Goal: Task Accomplishment & Management: Use online tool/utility

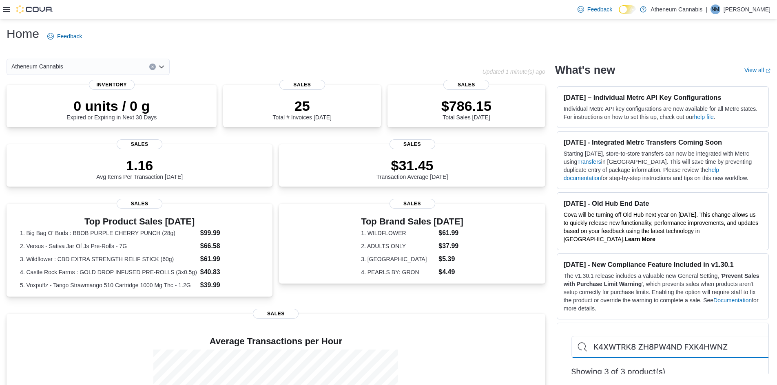
click at [9, 12] on icon at bounding box center [6, 9] width 7 height 7
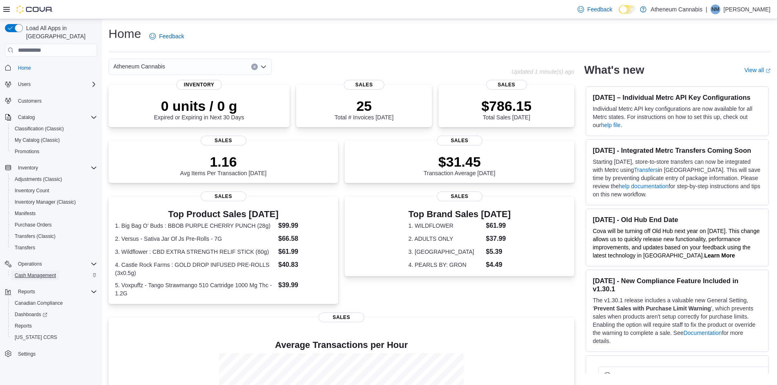
click at [32, 272] on span "Cash Management" at bounding box center [35, 275] width 41 height 7
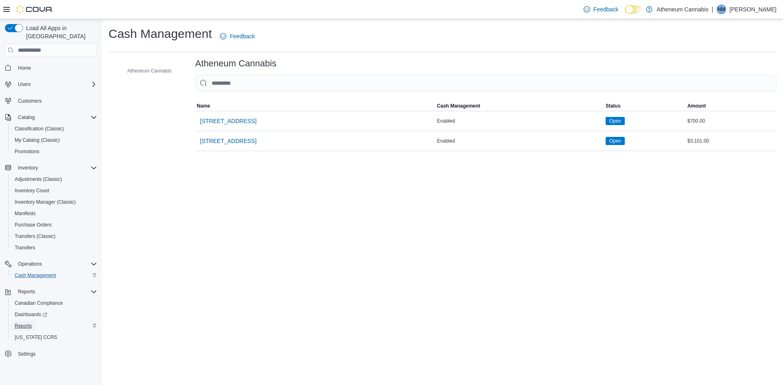
click at [25, 323] on span "Reports" at bounding box center [23, 326] width 17 height 7
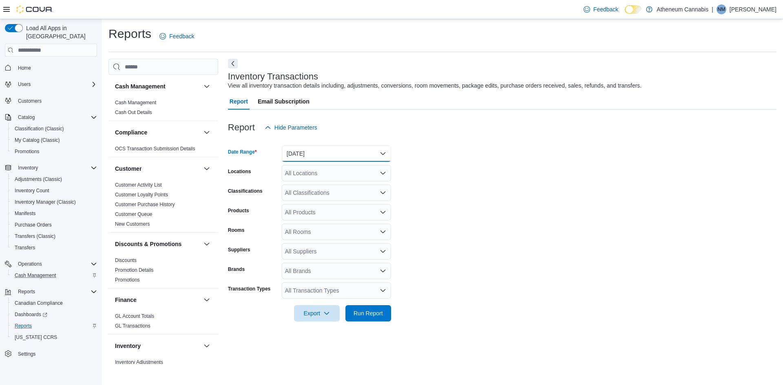
click at [376, 157] on button "Yesterday" at bounding box center [336, 154] width 109 height 16
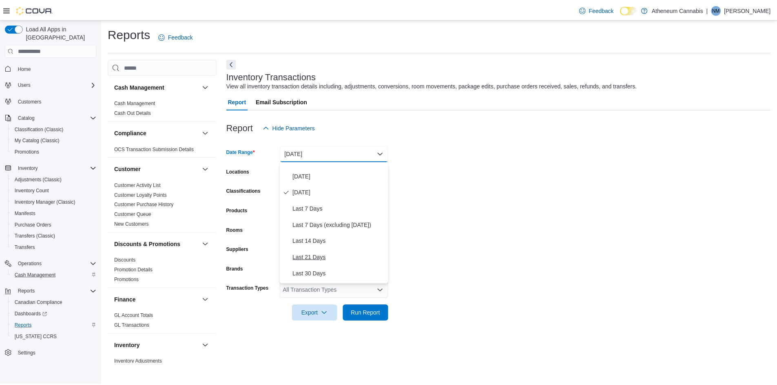
scroll to position [41, 0]
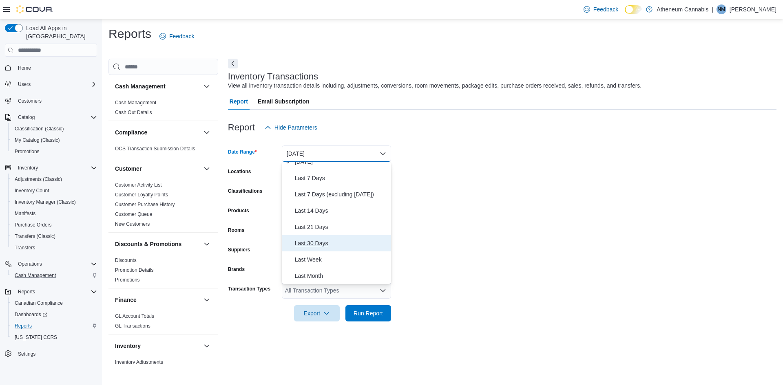
click at [319, 244] on span "Last 30 Days" at bounding box center [341, 244] width 93 height 10
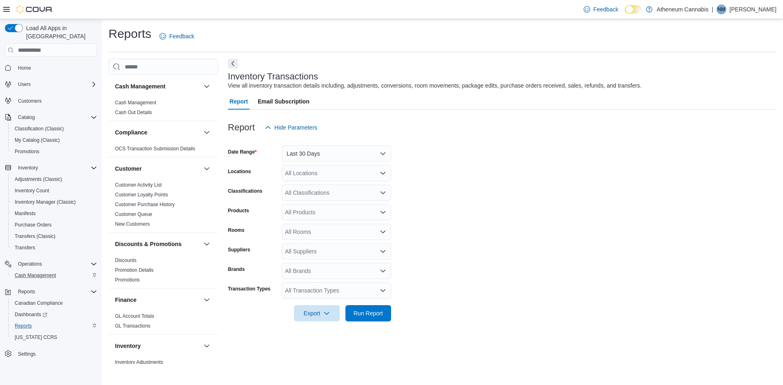
click at [443, 286] on form "Date Range Last 30 Days Locations All Locations Classifications All Classificat…" at bounding box center [502, 229] width 549 height 186
click at [364, 316] on span "Run Report" at bounding box center [368, 313] width 29 height 8
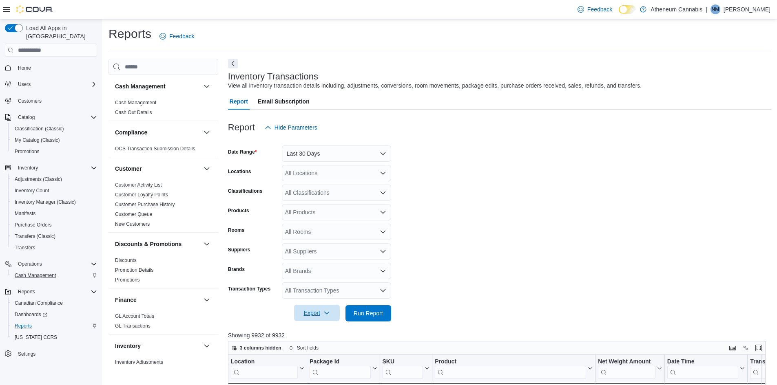
click at [328, 314] on icon "button" at bounding box center [326, 313] width 7 height 7
click at [310, 329] on span "Export to Excel" at bounding box center [318, 330] width 37 height 7
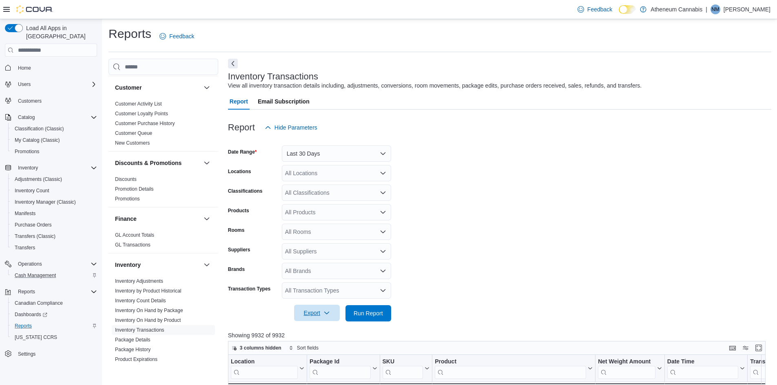
scroll to position [82, 0]
click at [23, 323] on span "Reports" at bounding box center [23, 326] width 17 height 7
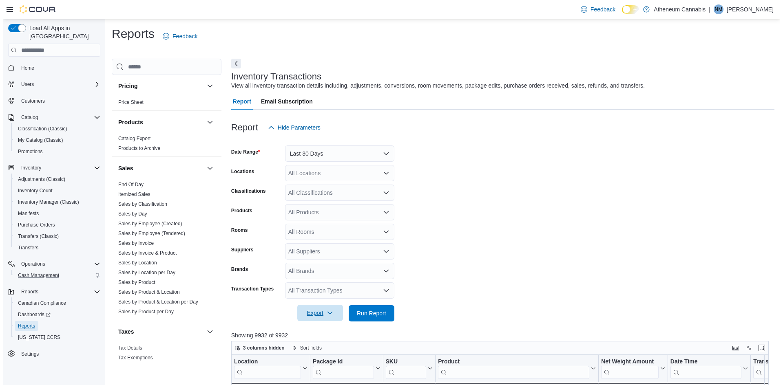
scroll to position [489, 0]
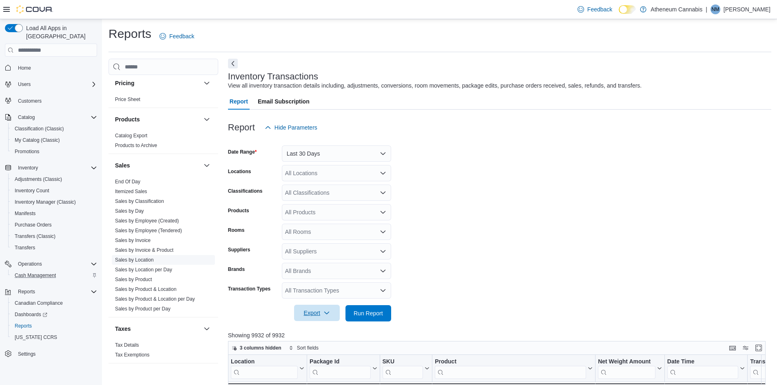
click at [140, 260] on link "Sales by Location" at bounding box center [134, 260] width 39 height 6
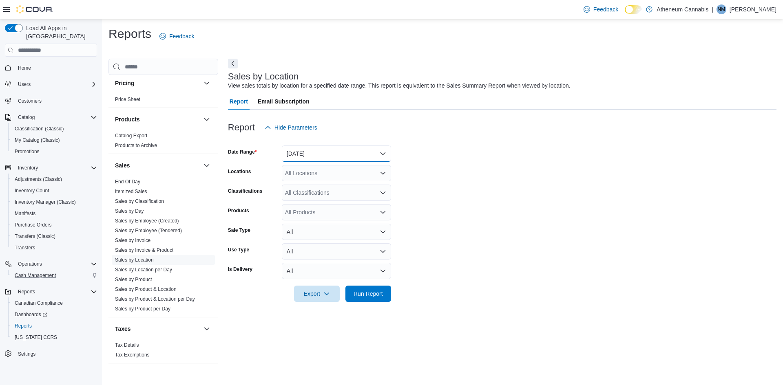
click at [357, 156] on button "Yesterday" at bounding box center [336, 154] width 109 height 16
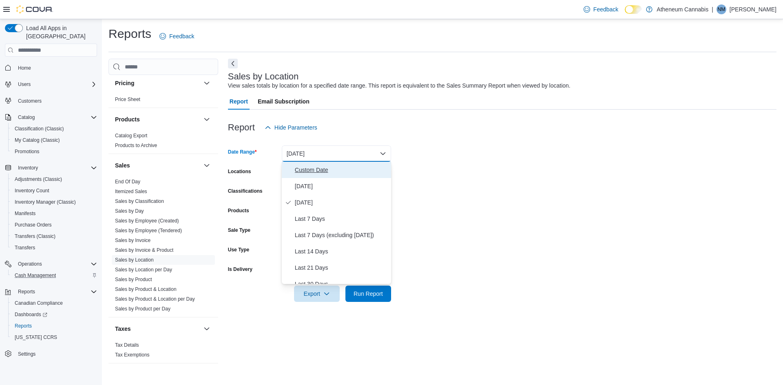
click at [316, 172] on span "Custom Date" at bounding box center [341, 170] width 93 height 10
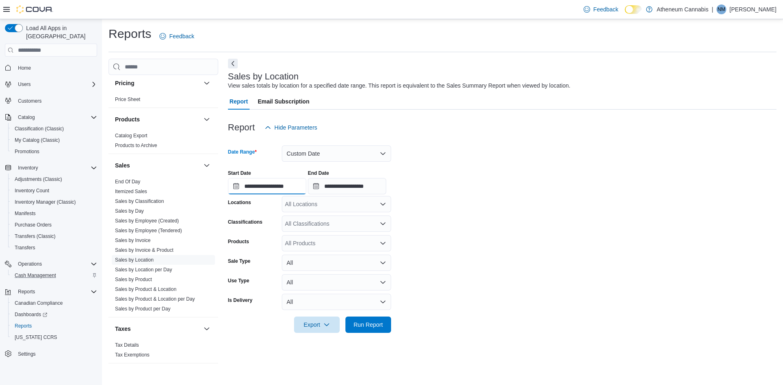
click at [283, 186] on input "**********" at bounding box center [267, 186] width 78 height 16
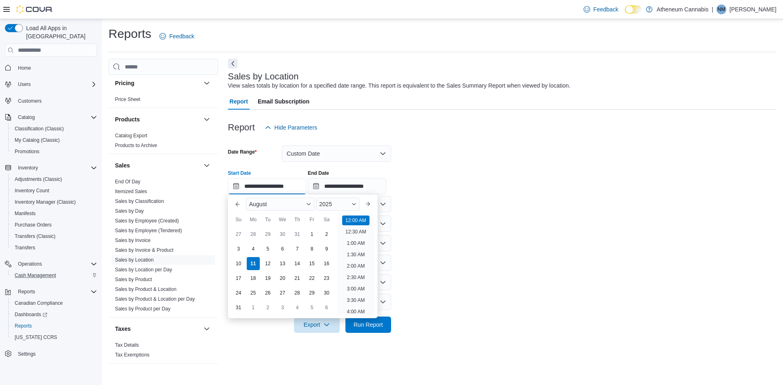
scroll to position [25, 0]
click at [235, 205] on button "Previous Month" at bounding box center [237, 204] width 13 height 13
type input "**********"
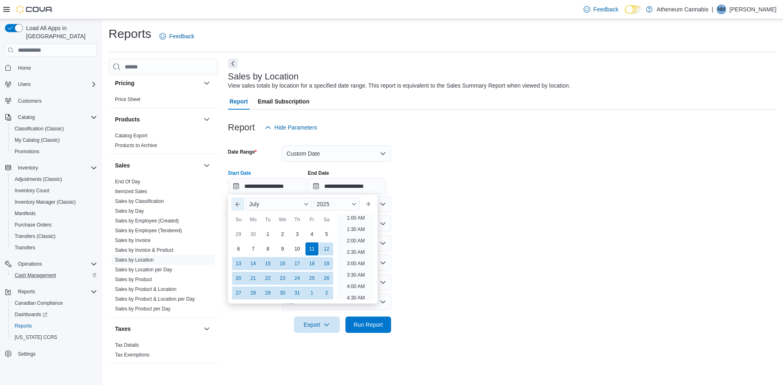
scroll to position [2, 0]
click at [312, 247] on div "11" at bounding box center [312, 249] width 14 height 14
click at [356, 218] on li "12:00 AM" at bounding box center [355, 219] width 27 height 10
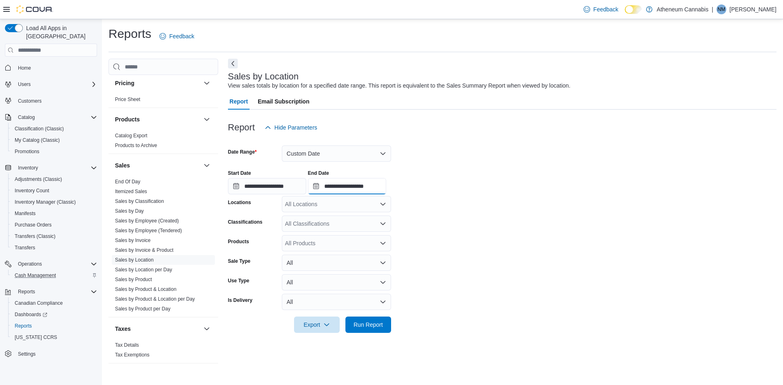
click at [363, 185] on input "**********" at bounding box center [347, 186] width 78 height 16
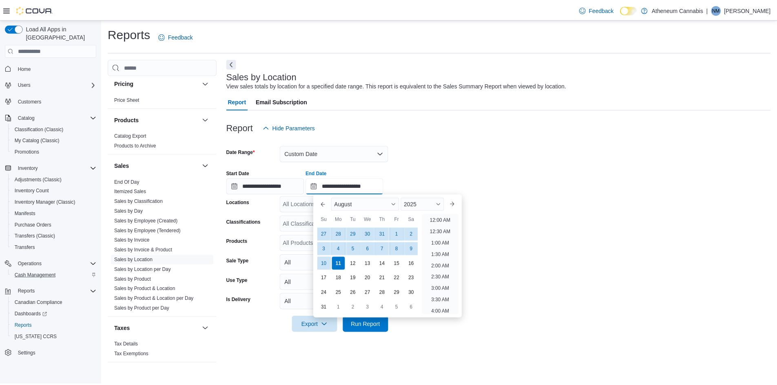
scroll to position [449, 0]
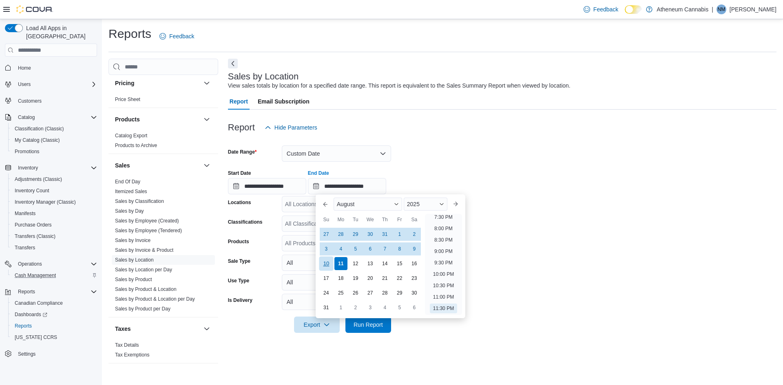
click at [330, 263] on div "10" at bounding box center [326, 264] width 14 height 14
click at [439, 308] on li "11:30 PM" at bounding box center [443, 309] width 27 height 10
type input "**********"
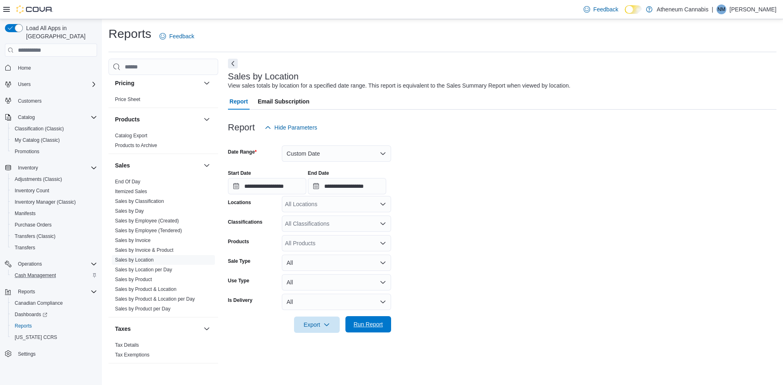
click at [359, 323] on span "Run Report" at bounding box center [368, 325] width 29 height 8
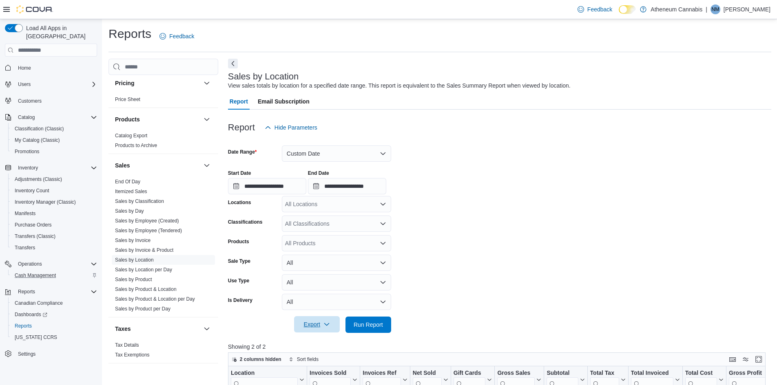
click at [323, 324] on span "Export" at bounding box center [317, 324] width 36 height 16
click at [328, 277] on span "Export to Excel" at bounding box center [318, 276] width 37 height 7
